Goal: Task Accomplishment & Management: Manage account settings

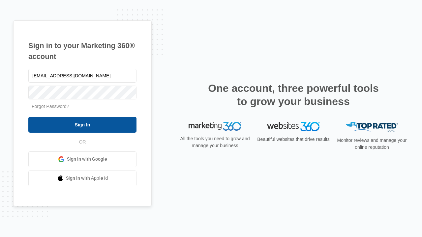
click at [82, 125] on input "Sign In" at bounding box center [82, 125] width 108 height 16
